Goal: Information Seeking & Learning: Learn about a topic

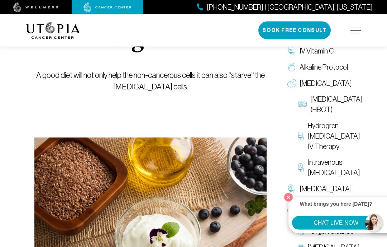
scroll to position [98, 0]
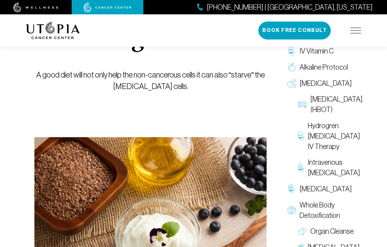
click at [226, 111] on div "Budwig Protocol A good diet will not only help the non-cancerous cells it can a…" at bounding box center [150, 35] width 232 height 203
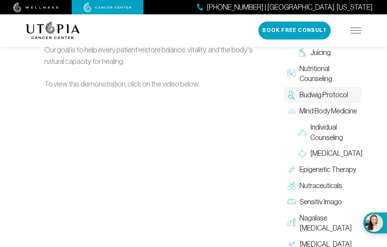
scroll to position [1243, 0]
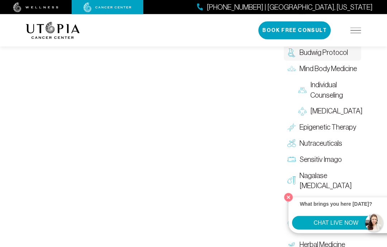
scroll to position [1284, 0]
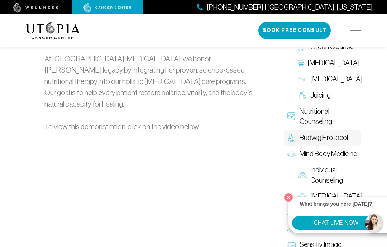
scroll to position [1191, 0]
